Goal: Book appointment/travel/reservation

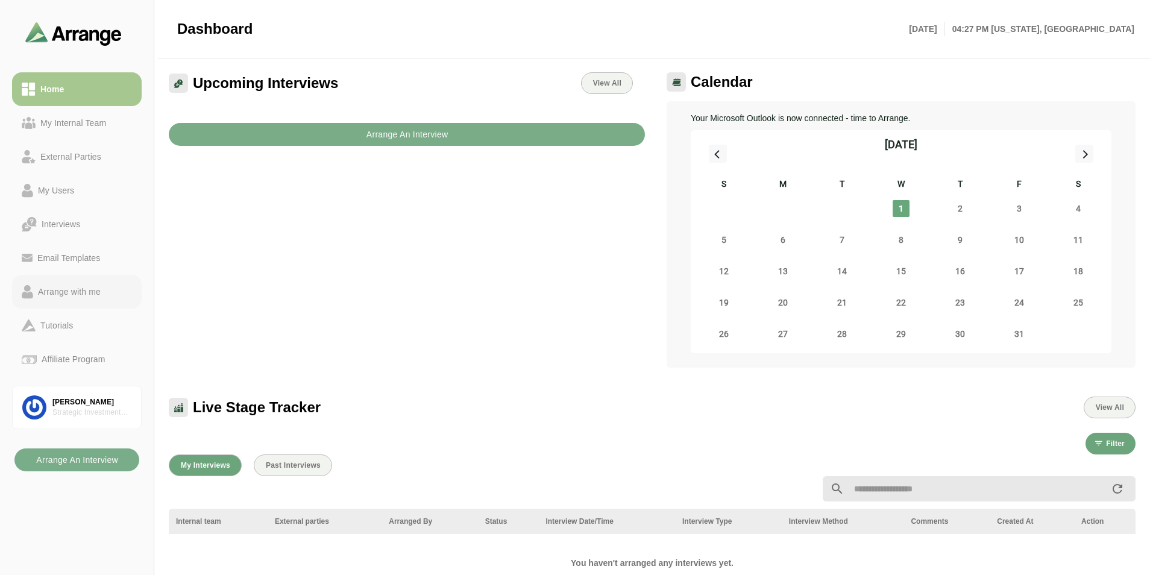
click at [81, 285] on div "Arrange with me" at bounding box center [69, 291] width 72 height 14
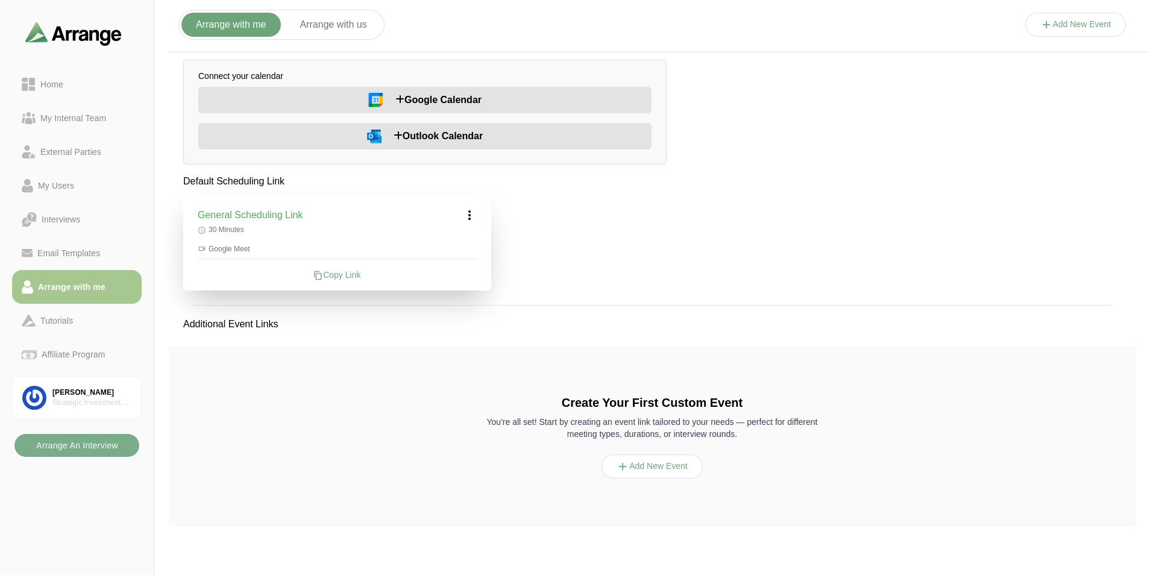
click at [103, 21] on div at bounding box center [77, 33] width 118 height 29
click at [96, 37] on img at bounding box center [73, 33] width 96 height 23
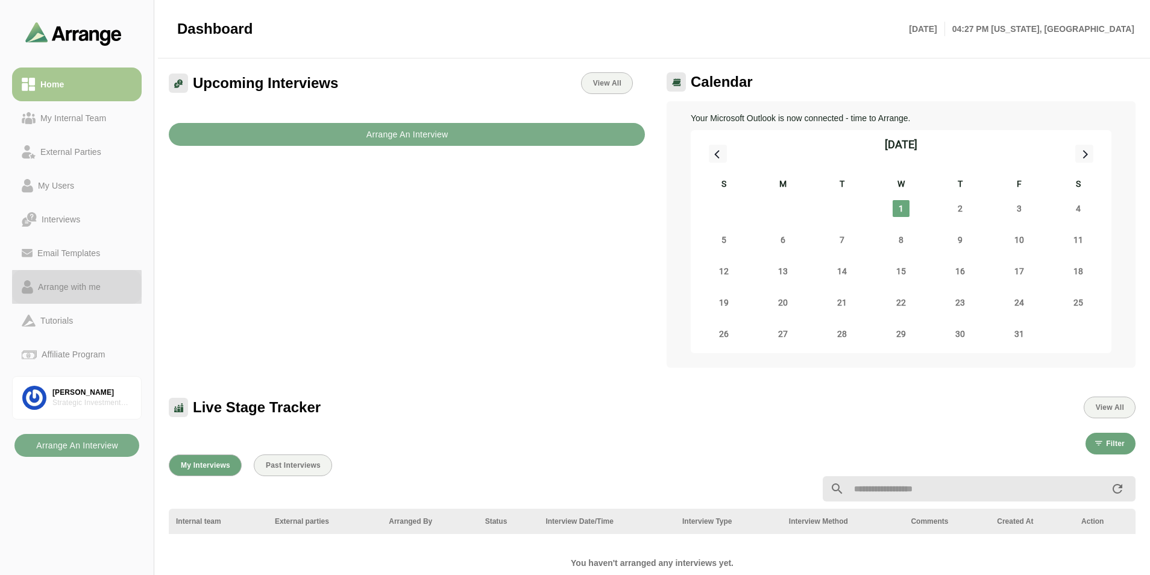
click at [33, 296] on link "Arrange with me" at bounding box center [77, 287] width 130 height 34
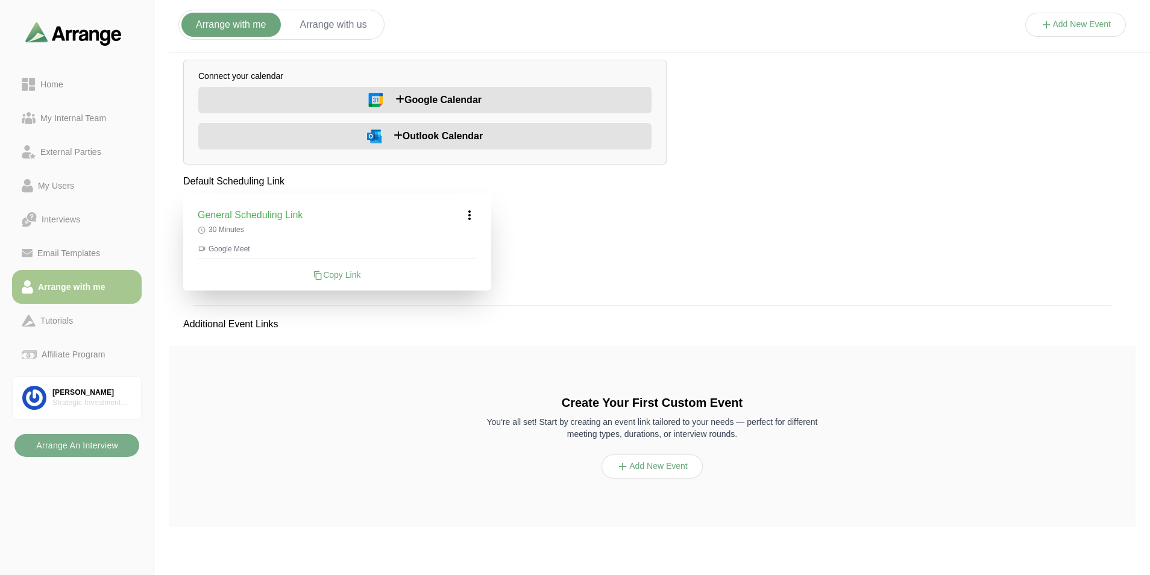
click at [330, 15] on button "Arrange with us" at bounding box center [334, 25] width 96 height 24
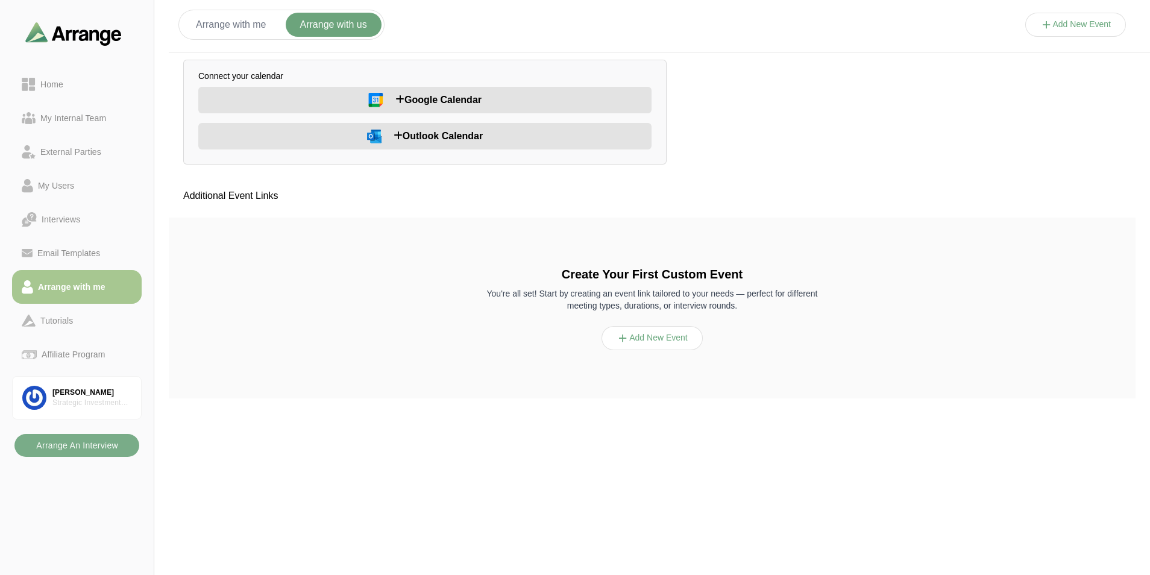
click at [236, 21] on button "Arrange with me" at bounding box center [230, 25] width 99 height 24
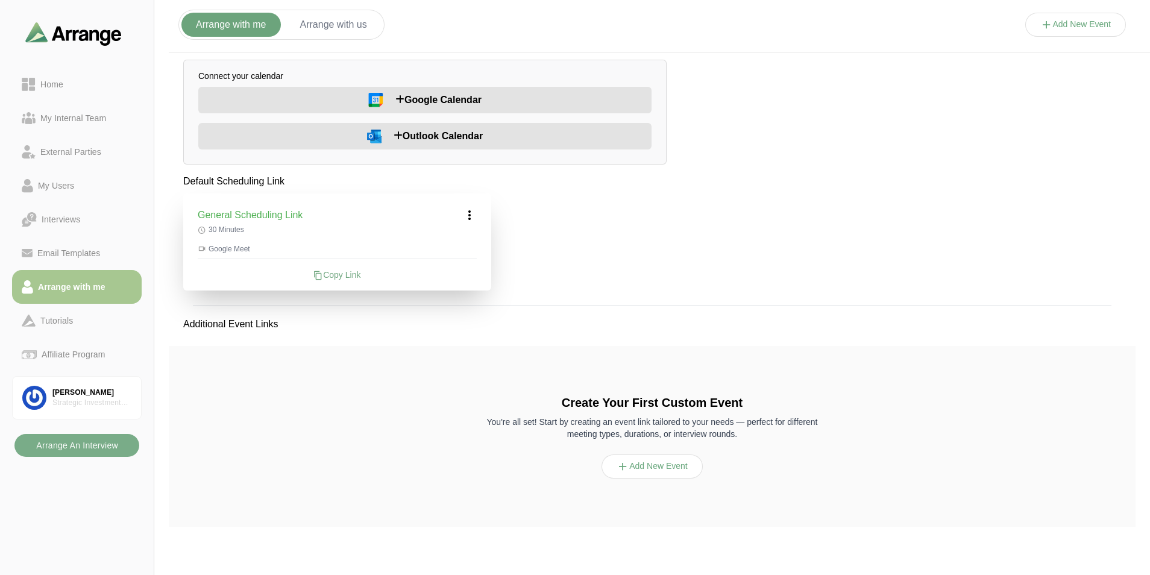
click at [402, 142] on span "Outlook Calendar" at bounding box center [437, 136] width 89 height 14
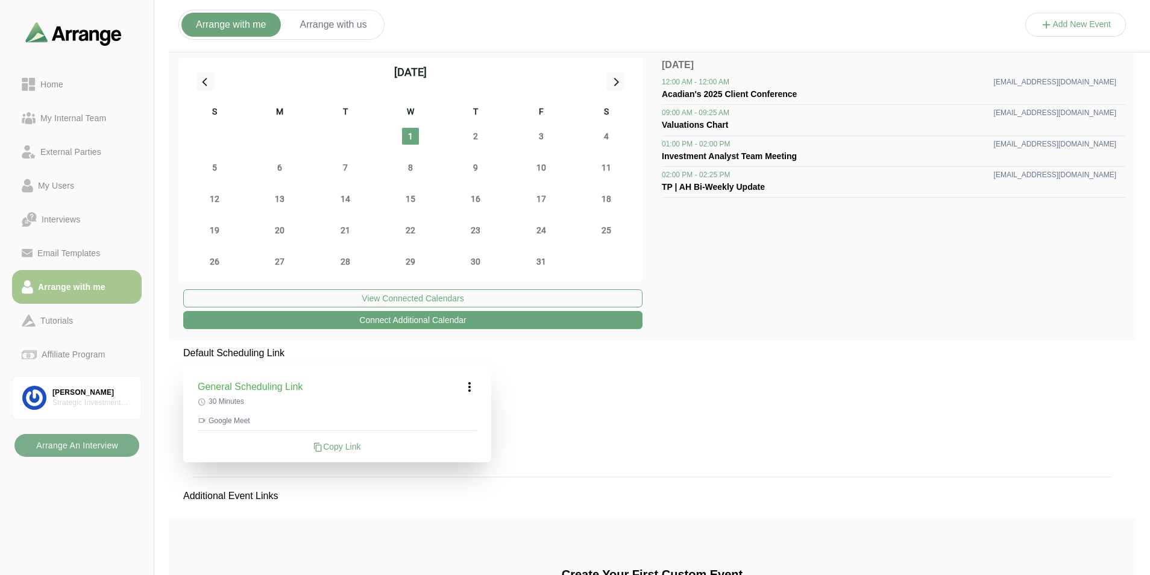
click at [465, 390] on icon at bounding box center [469, 387] width 14 height 14
click at [448, 425] on icon at bounding box center [446, 420] width 13 height 13
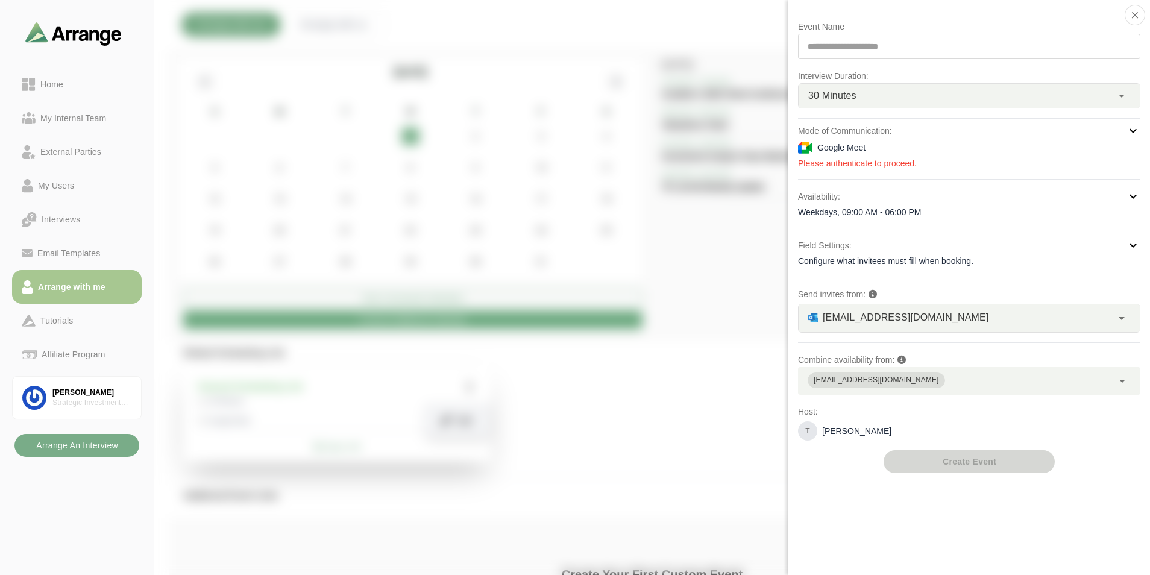
click at [915, 216] on div "Weekdays, 09:00 AM - 06:00 PM" at bounding box center [969, 212] width 342 height 12
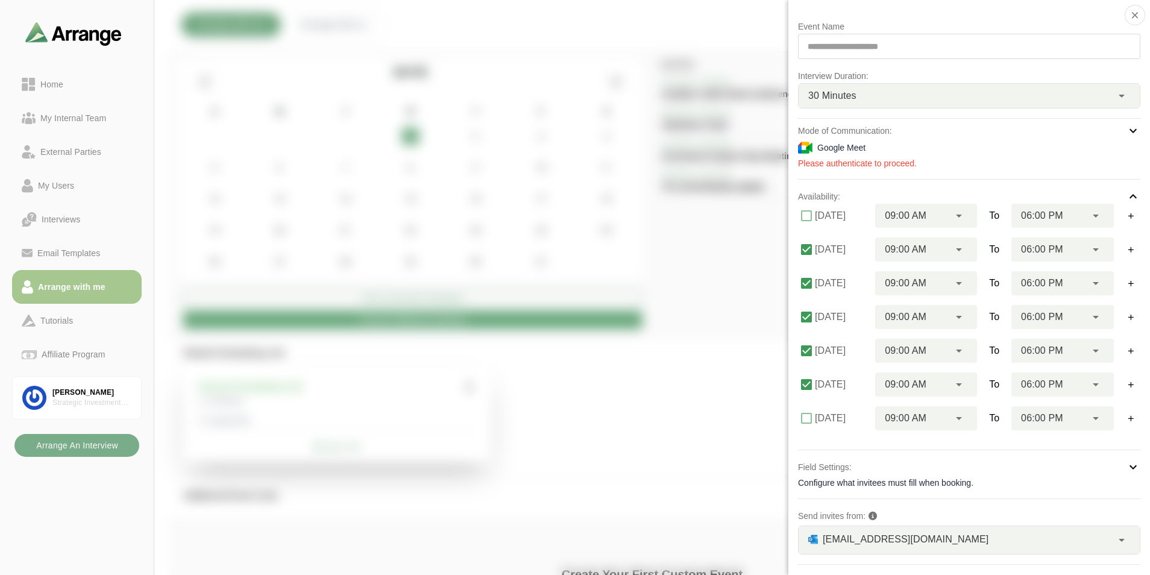
click at [1125, 127] on icon at bounding box center [1132, 131] width 14 height 14
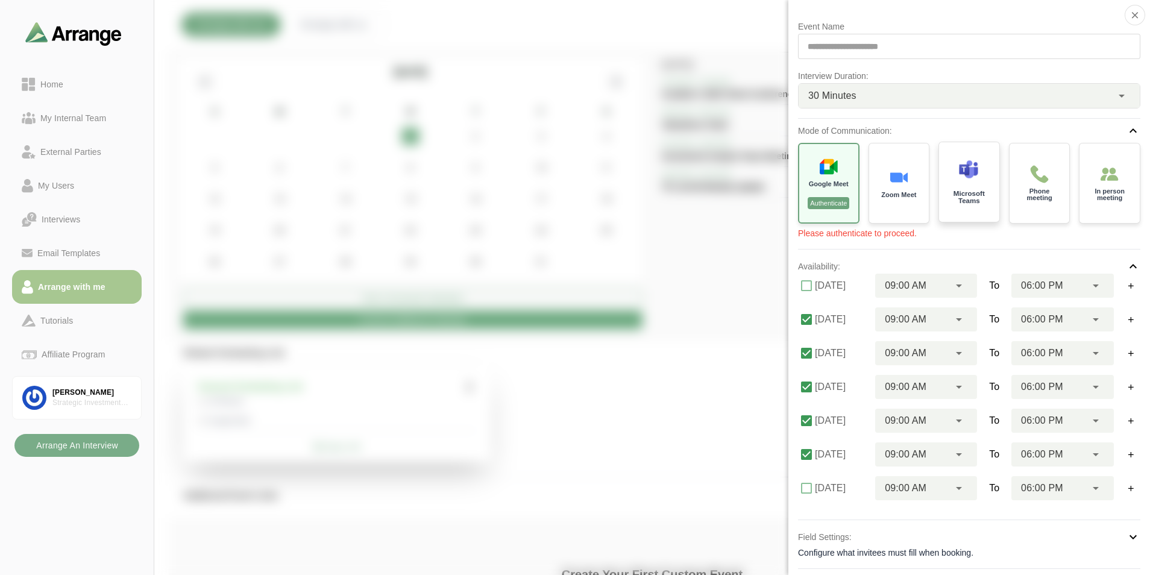
click at [963, 184] on div at bounding box center [969, 172] width 20 height 25
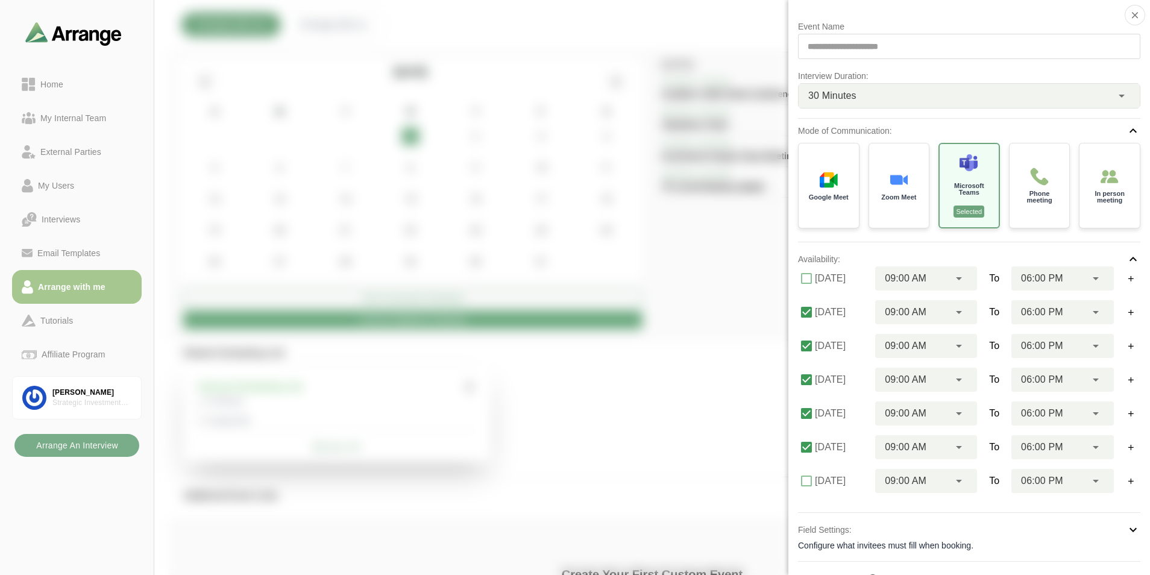
click at [1121, 132] on div "Mode of Communication:" at bounding box center [969, 131] width 342 height 14
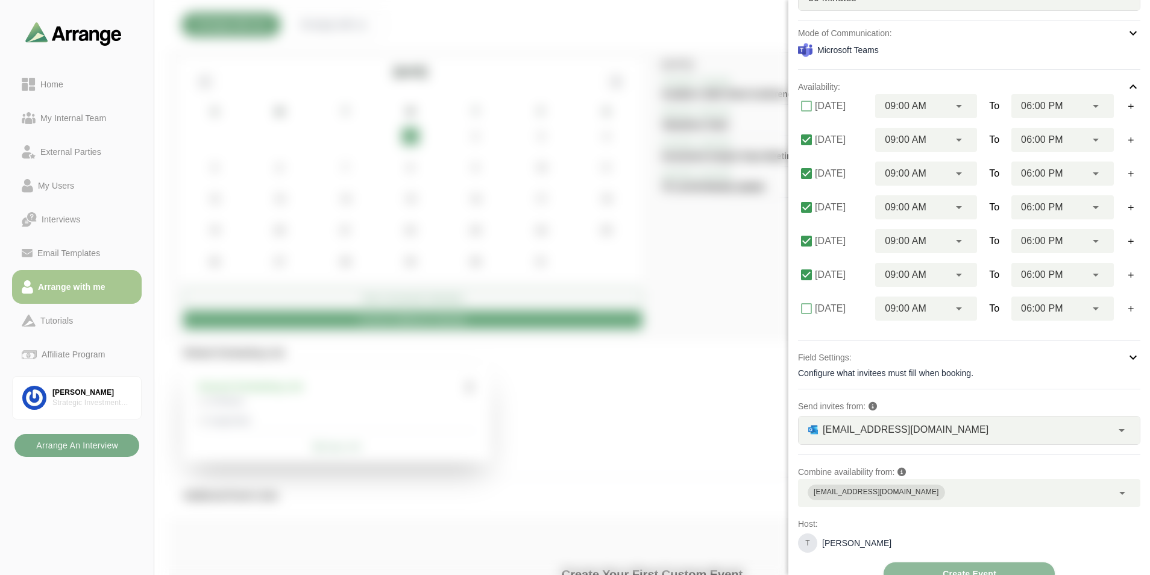
scroll to position [117, 0]
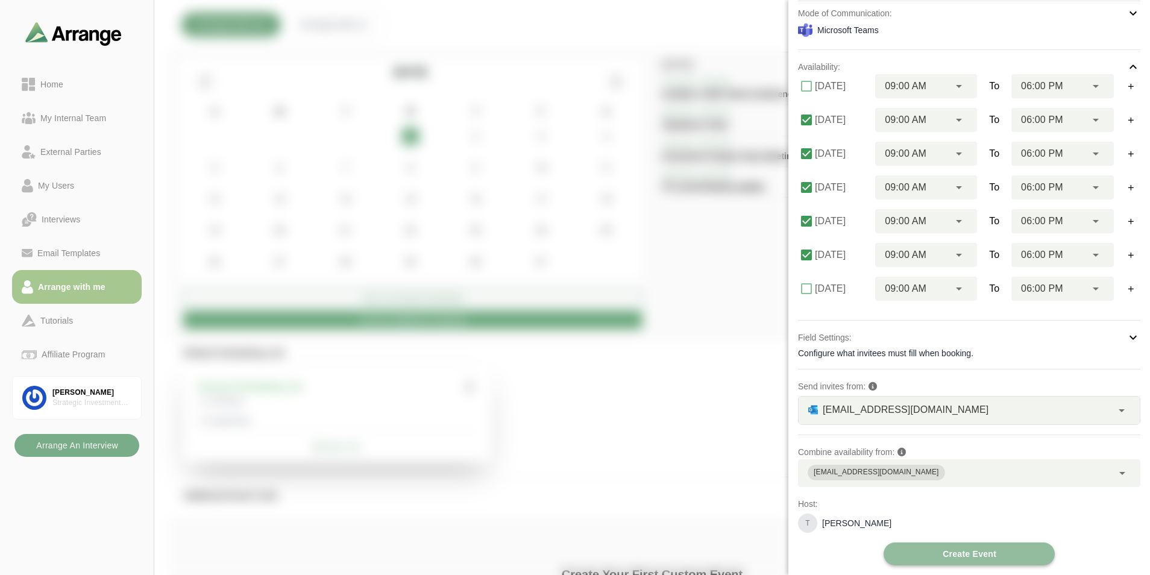
click at [925, 551] on button "Create Event" at bounding box center [968, 553] width 171 height 23
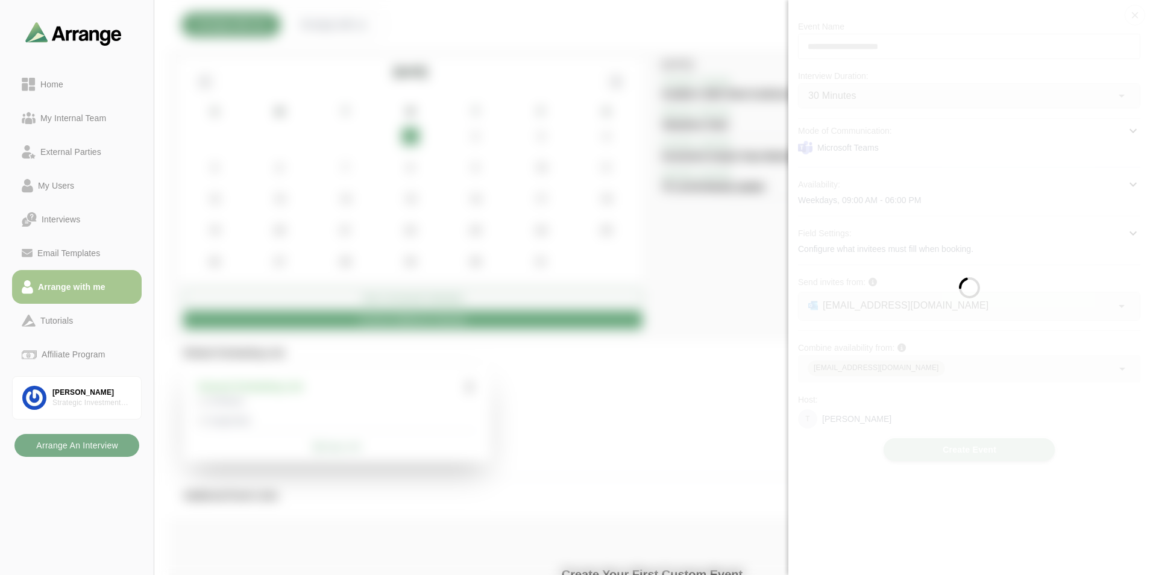
scroll to position [0, 0]
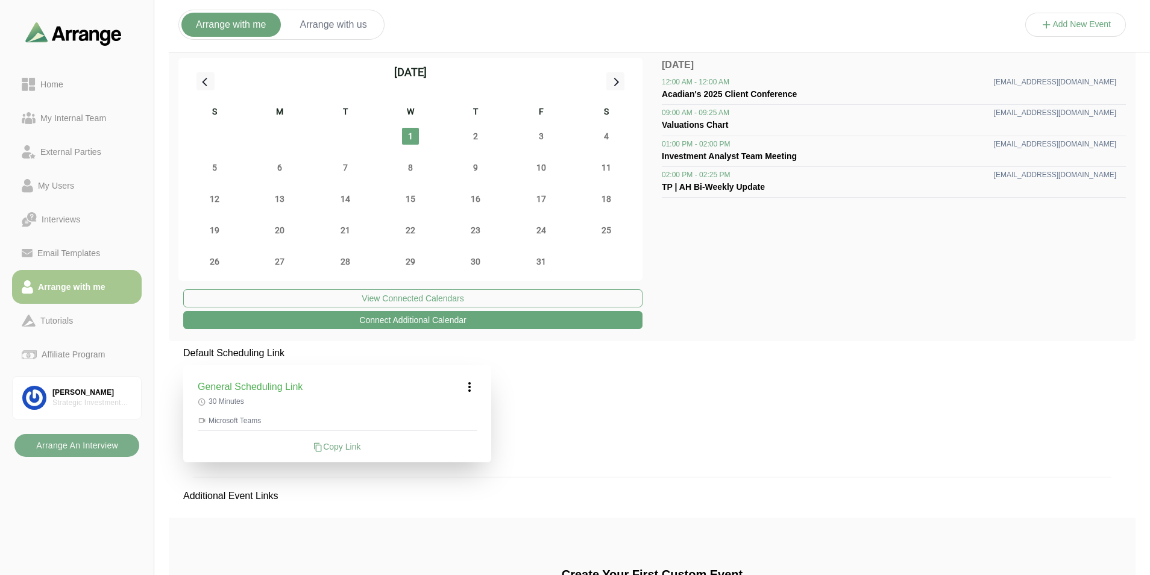
click at [499, 133] on div "2" at bounding box center [475, 136] width 65 height 31
click at [479, 133] on span "2" at bounding box center [475, 136] width 17 height 17
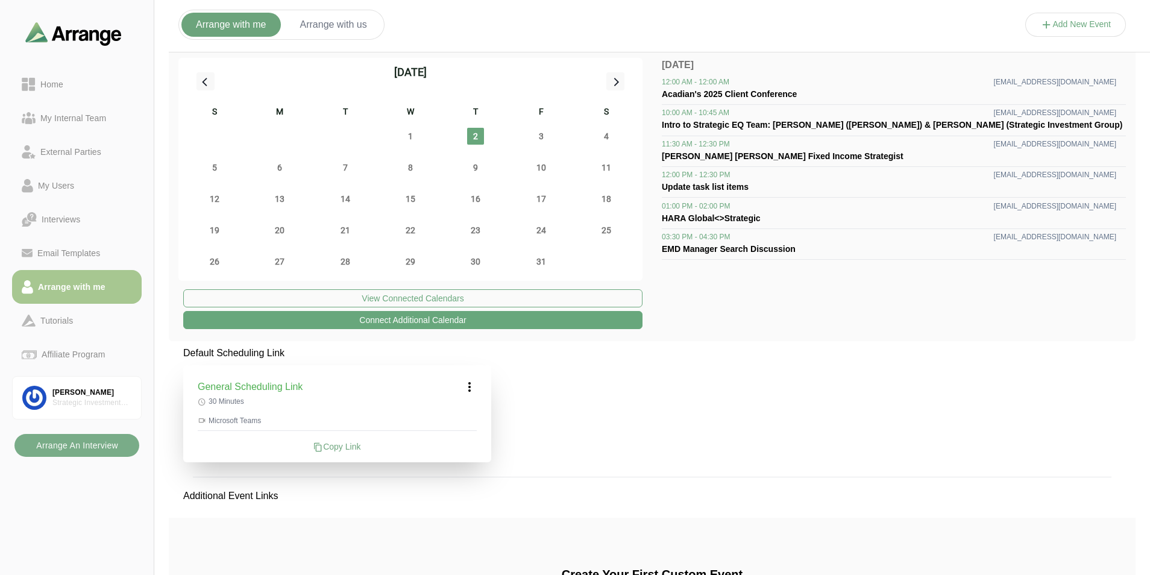
click at [470, 386] on icon at bounding box center [469, 387] width 14 height 14
click at [466, 417] on div "Edit" at bounding box center [457, 420] width 55 height 22
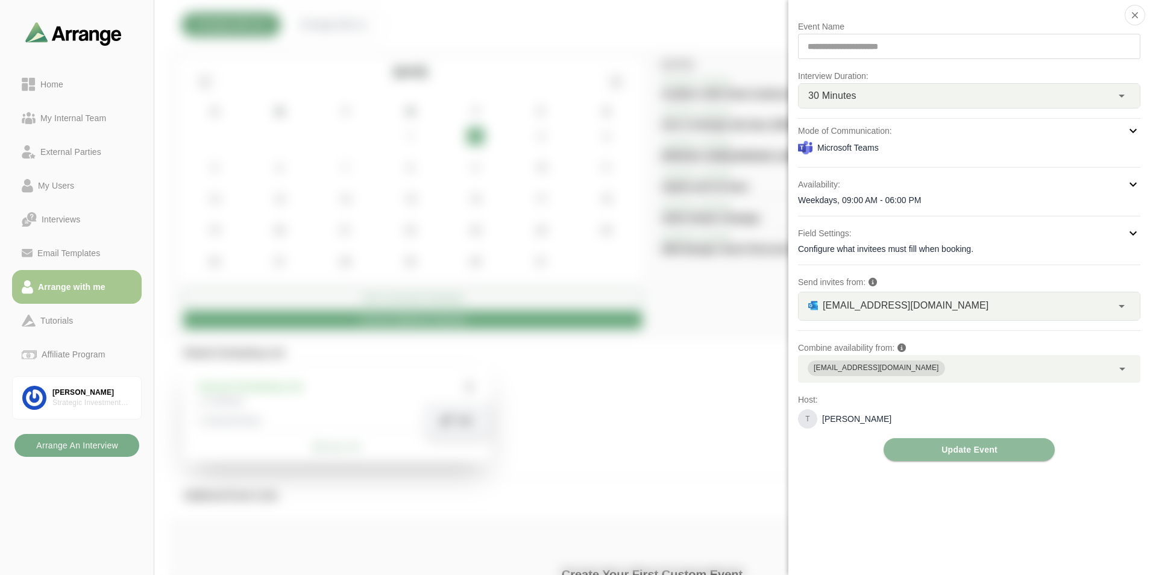
click at [894, 299] on span "tpalazzo@strategicgroup.com" at bounding box center [905, 306] width 166 height 16
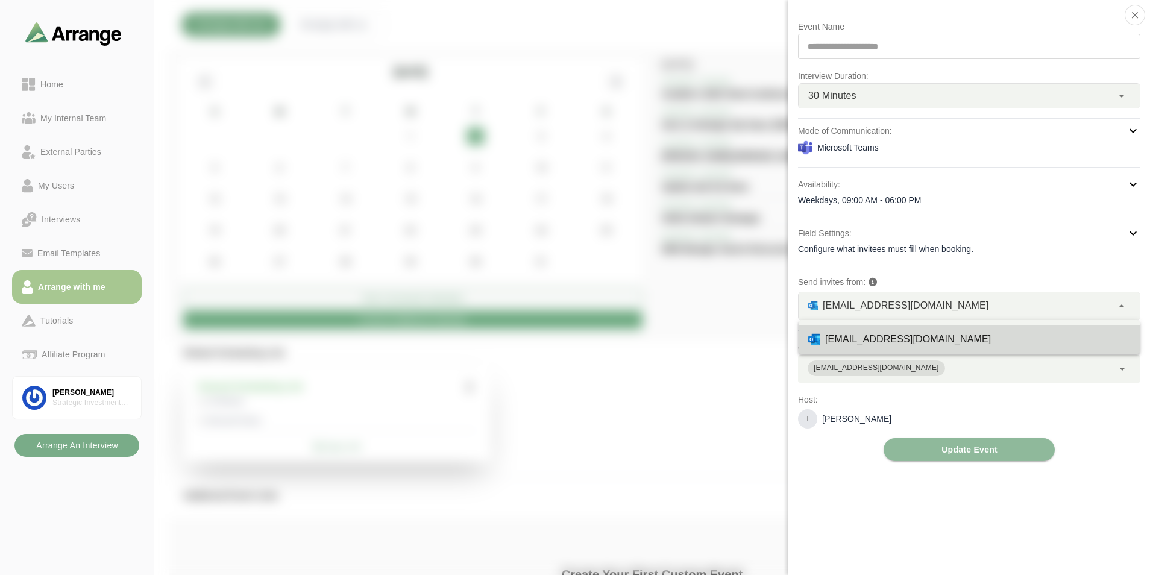
click at [894, 299] on span "tpalazzo@strategicgroup.com" at bounding box center [905, 306] width 166 height 16
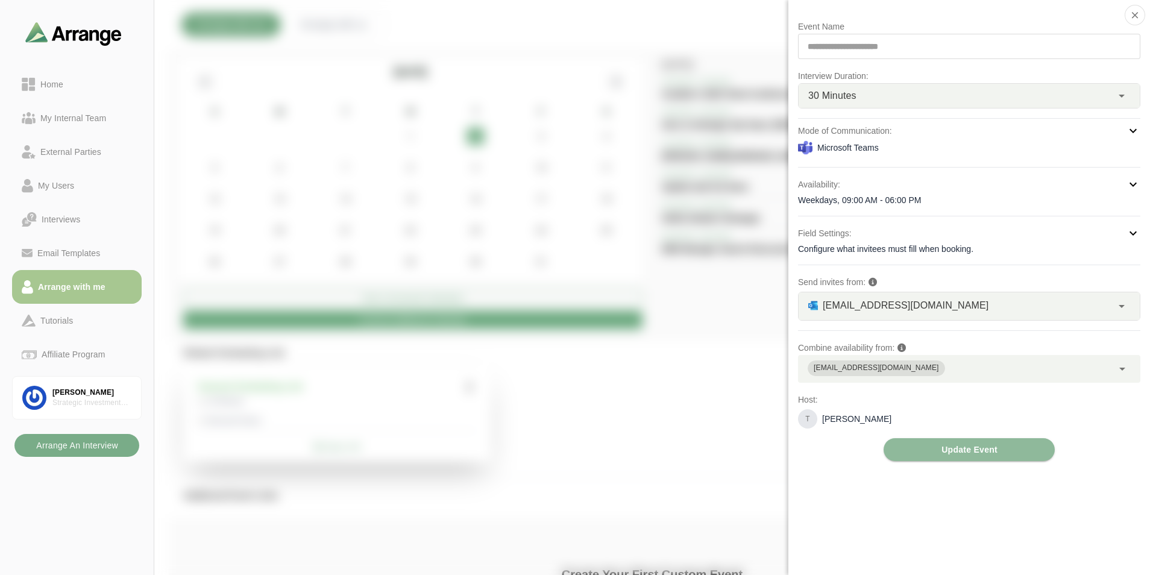
click at [853, 99] on span "30 Minutes" at bounding box center [832, 96] width 48 height 16
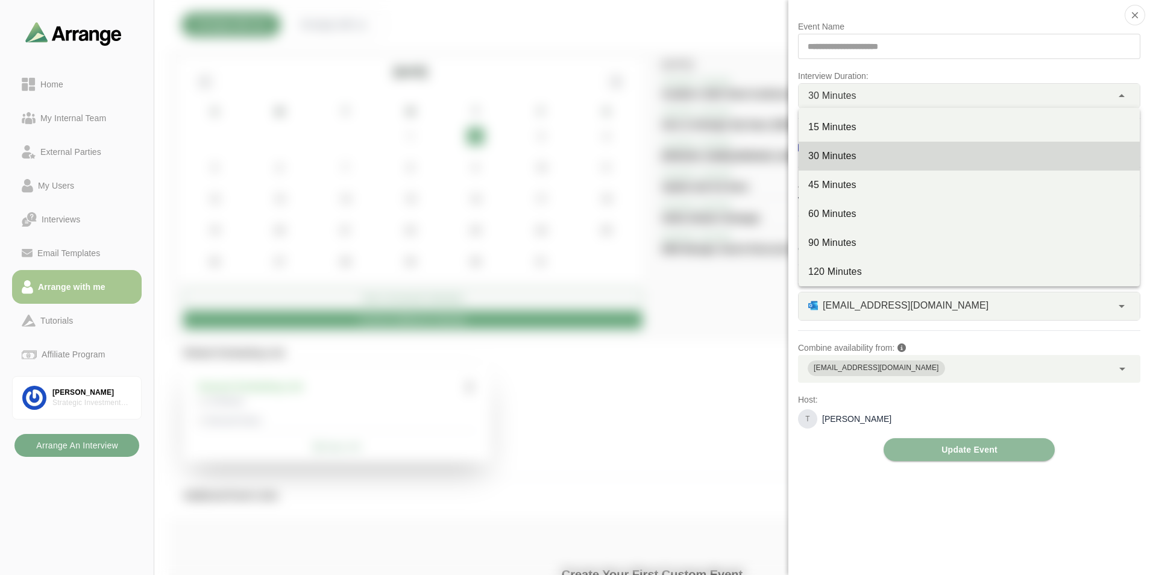
click at [853, 99] on span "30 Minutes" at bounding box center [832, 96] width 48 height 16
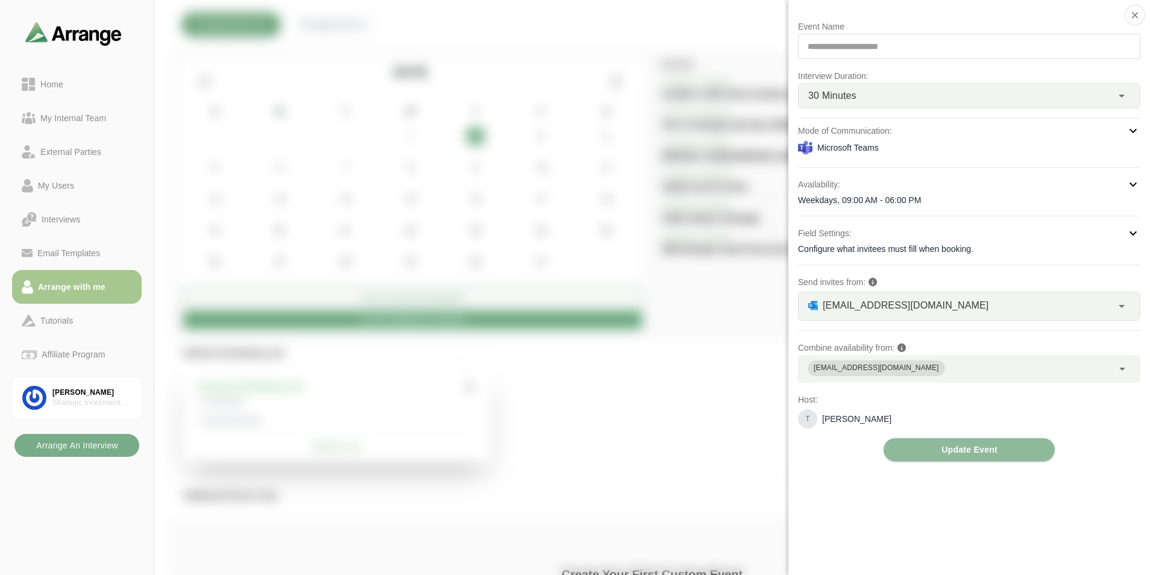
click at [1025, 37] on div at bounding box center [1075, 37] width 101 height 0
